Goal: Find specific page/section

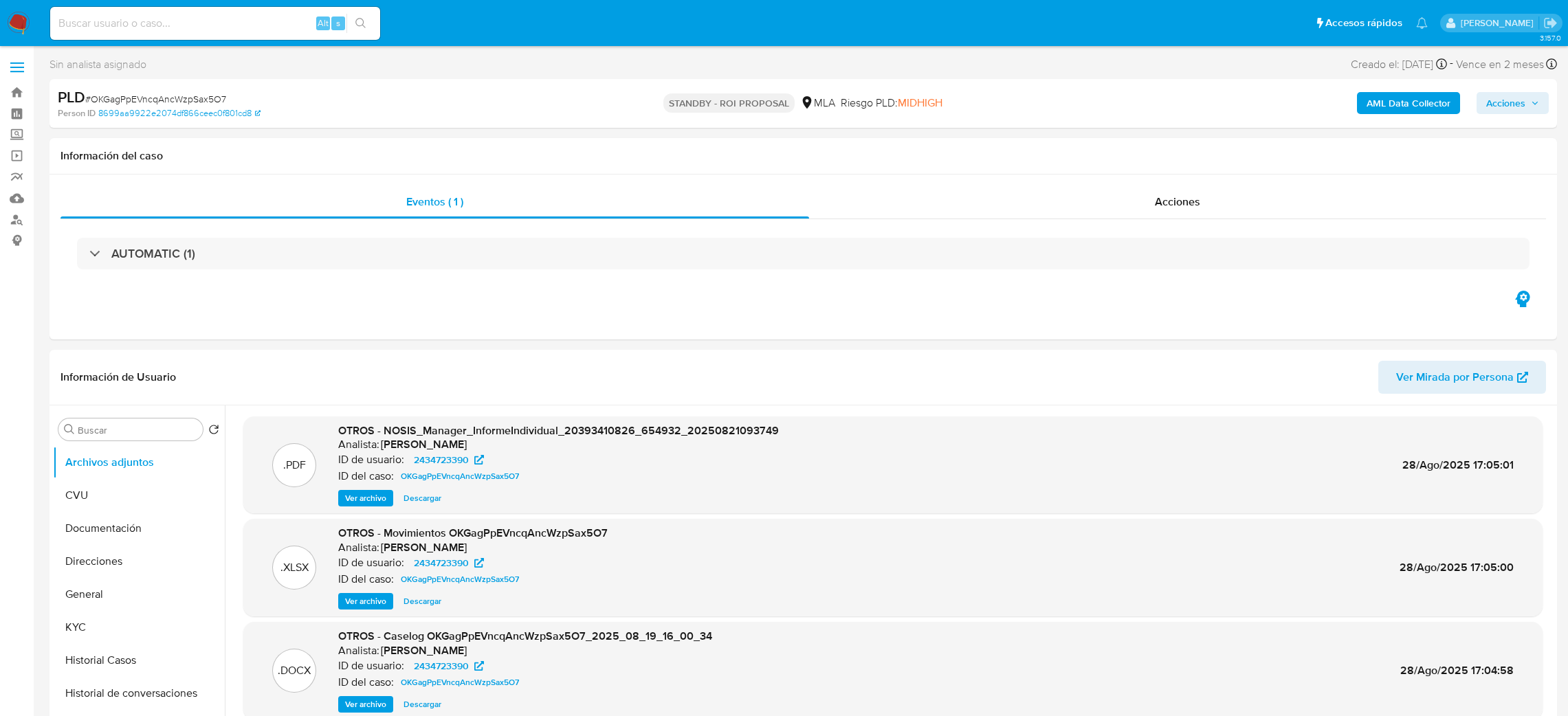
select select "10"
click at [15, 18] on img at bounding box center [18, 23] width 23 height 23
